Goal: Task Accomplishment & Management: Manage account settings

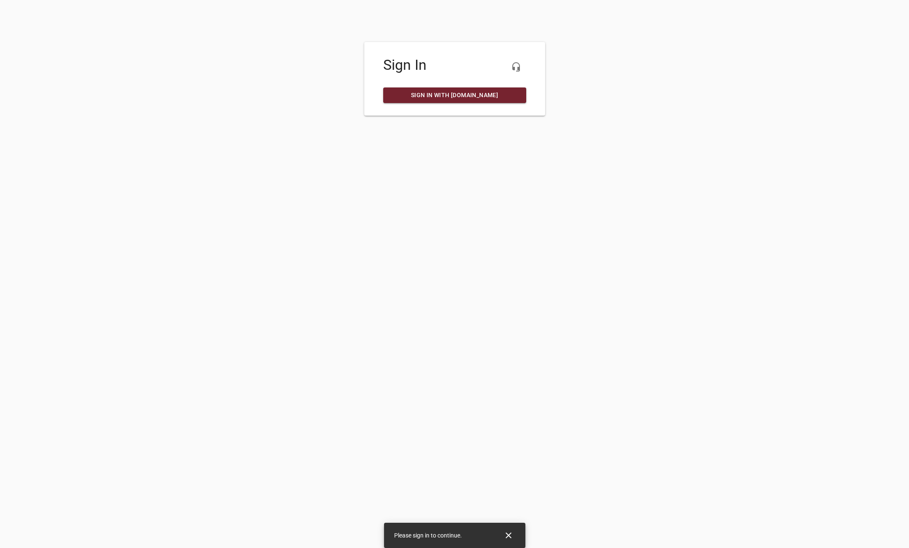
click at [469, 95] on span "Sign in with [DOMAIN_NAME]" at bounding box center [455, 95] width 130 height 11
click at [432, 98] on span "Sign in with [DOMAIN_NAME]" at bounding box center [455, 95] width 130 height 11
